Goal: Information Seeking & Learning: Check status

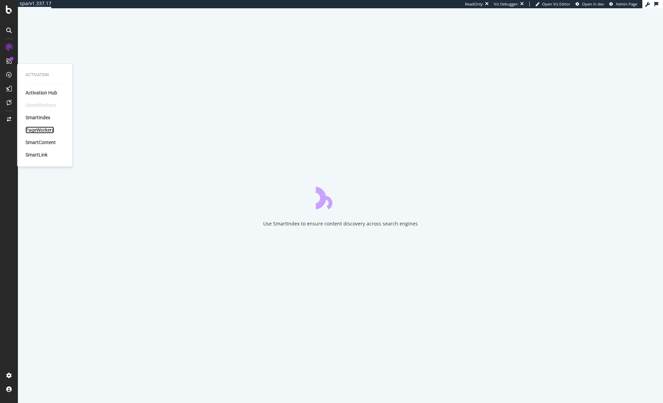
click at [41, 128] on div "PageWorkers" at bounding box center [39, 129] width 29 height 7
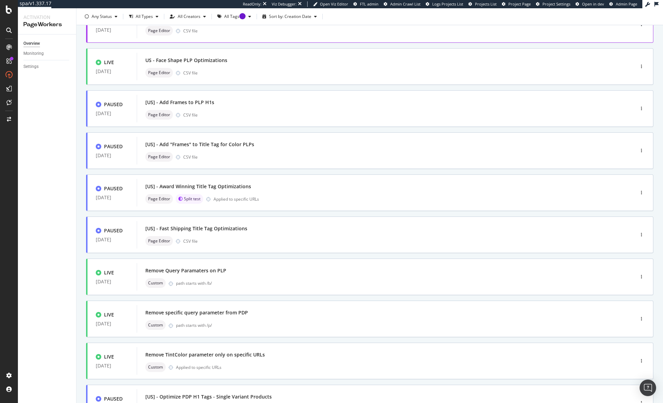
scroll to position [127, 0]
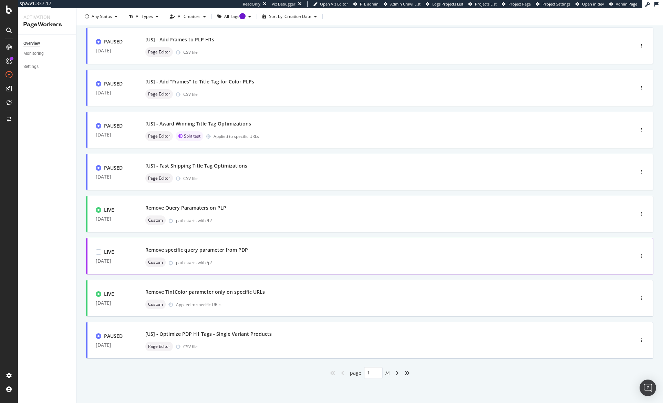
click at [601, 257] on div "Remove specific query parameter from PDP Custom path starts with /p/" at bounding box center [375, 256] width 477 height 28
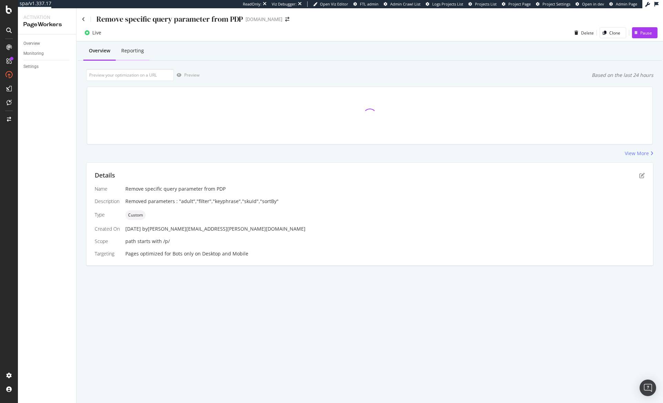
click at [142, 51] on div "Reporting" at bounding box center [132, 50] width 23 height 7
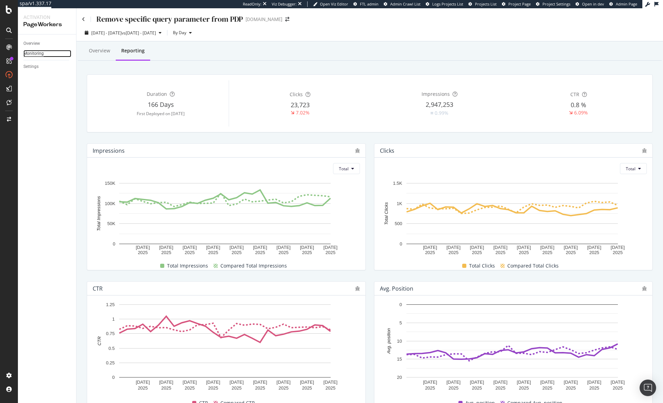
click at [29, 56] on div "Monitoring" at bounding box center [33, 53] width 20 height 7
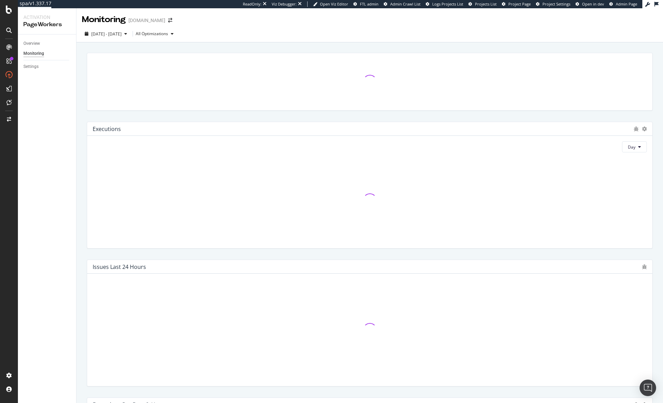
click at [286, 45] on div "Executions Day Issues Last 24 Hours Executions per Bots & Users Bots Day" at bounding box center [369, 297] width 587 height 511
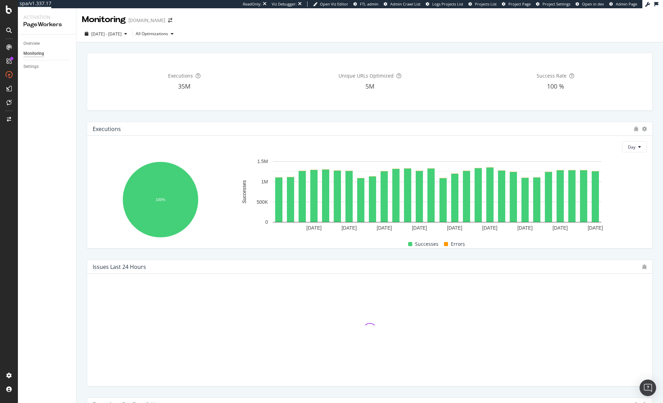
click at [286, 45] on div "Executions 35M Unique URLs Optimized 5M Success Rate 100 % Executions Day 100% …" at bounding box center [369, 297] width 587 height 511
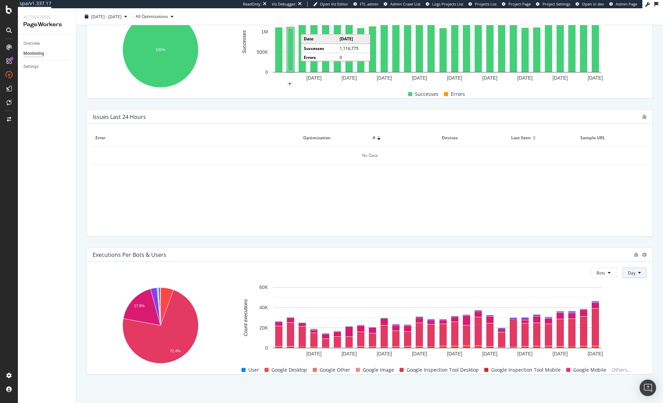
scroll to position [149, 0]
click at [593, 327] on rect "A chart." at bounding box center [596, 327] width 6 height 35
click at [592, 327] on rect "A chart." at bounding box center [595, 327] width 7 height 37
click at [615, 325] on rect "A chart." at bounding box center [437, 322] width 411 height 76
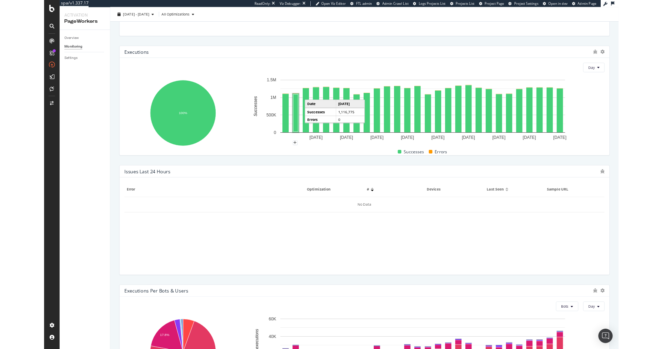
scroll to position [0, 0]
